Goal: Transaction & Acquisition: Book appointment/travel/reservation

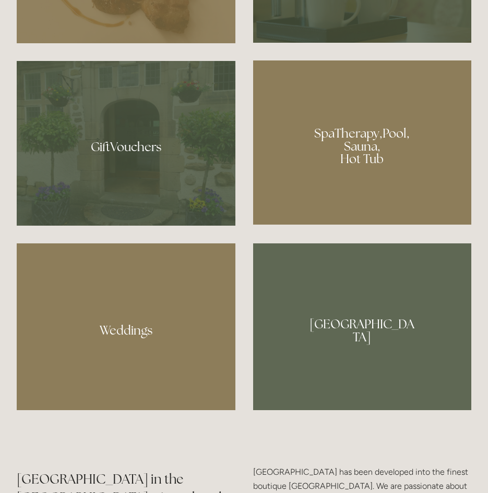
scroll to position [886, 0]
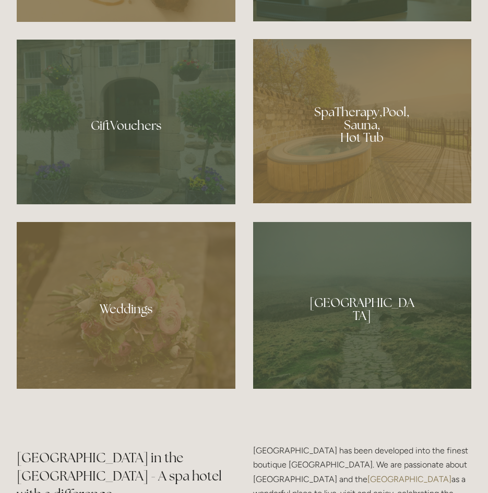
click at [318, 140] on div at bounding box center [362, 121] width 218 height 164
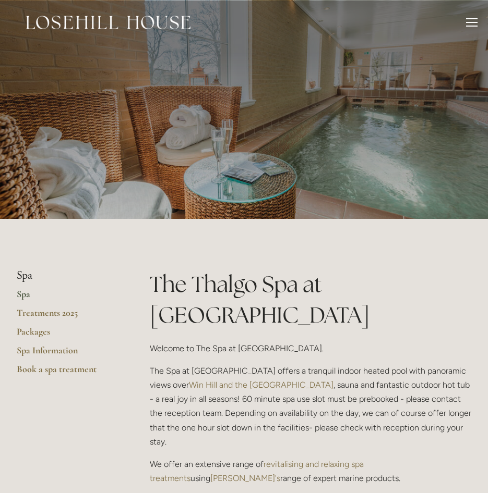
scroll to position [52, 0]
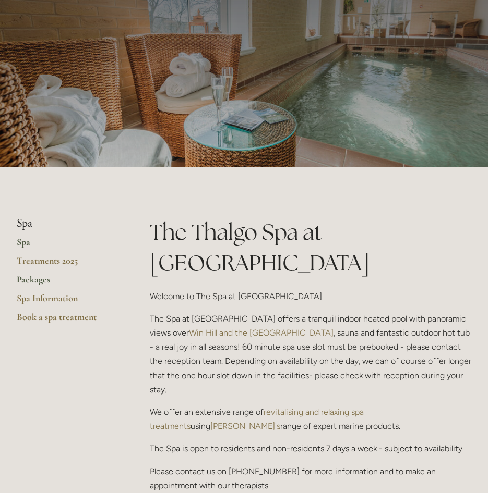
click at [31, 280] on link "Packages" at bounding box center [67, 283] width 100 height 19
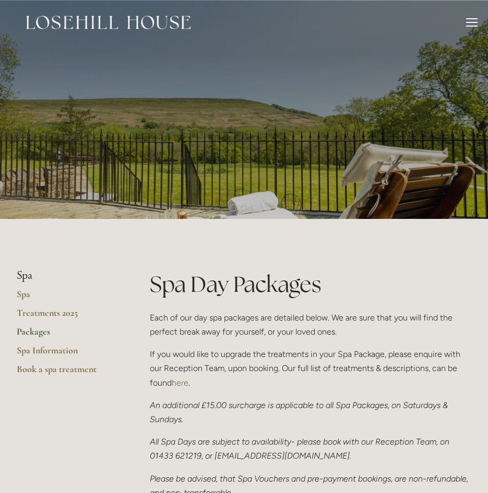
click at [468, 23] on div at bounding box center [471, 23] width 11 height 11
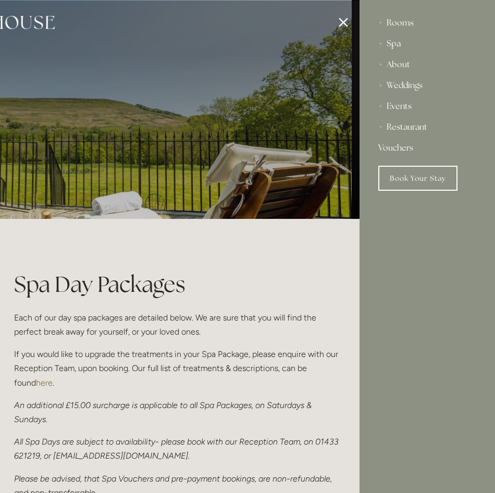
click at [391, 17] on div "Rooms" at bounding box center [428, 23] width 98 height 21
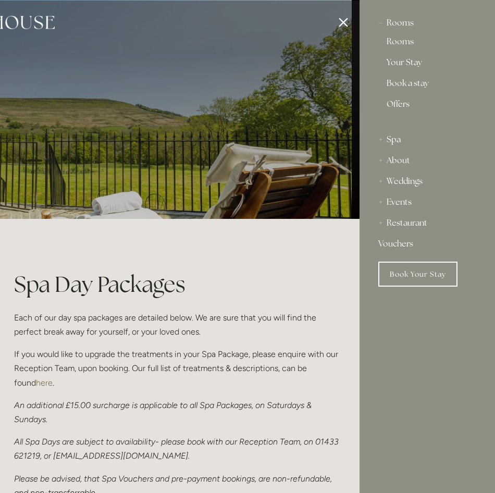
click at [403, 106] on link "Offers" at bounding box center [427, 108] width 81 height 17
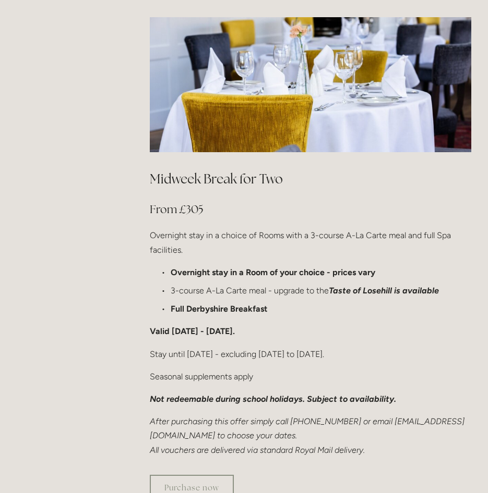
scroll to position [521, 0]
